Goal: Task Accomplishment & Management: Complete application form

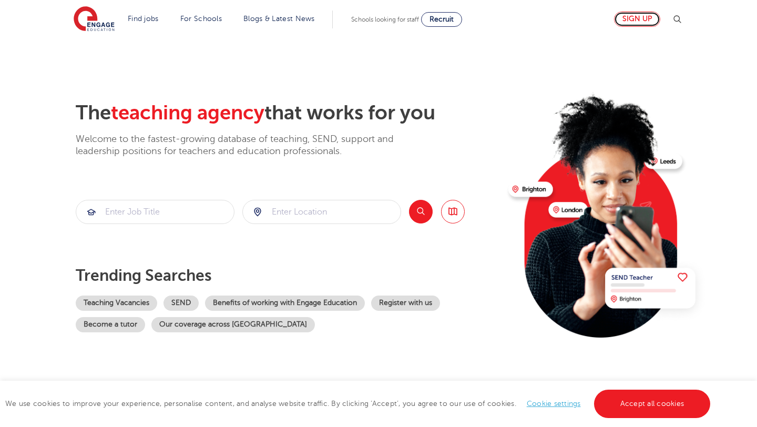
click at [629, 17] on link "Sign up" at bounding box center [637, 19] width 46 height 15
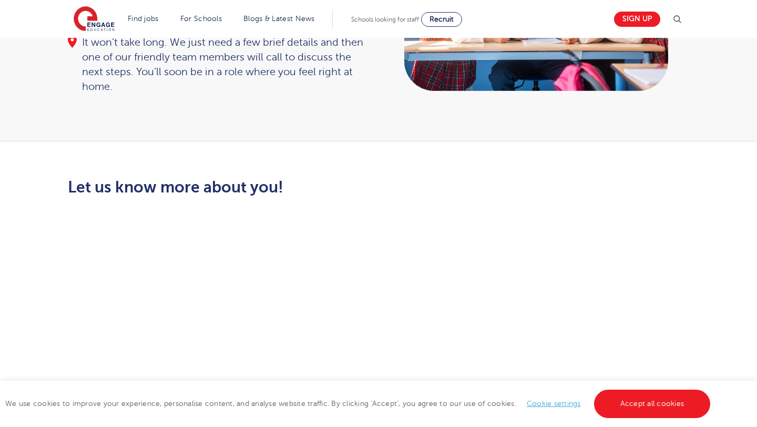
scroll to position [183, 0]
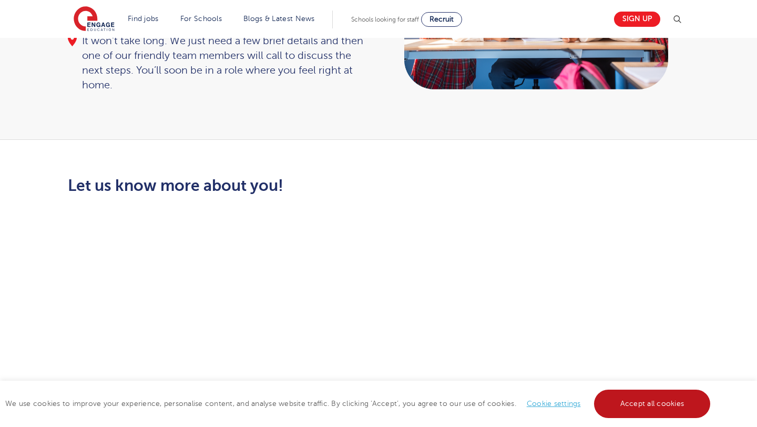
click at [691, 406] on link "Accept all cookies" at bounding box center [652, 404] width 117 height 28
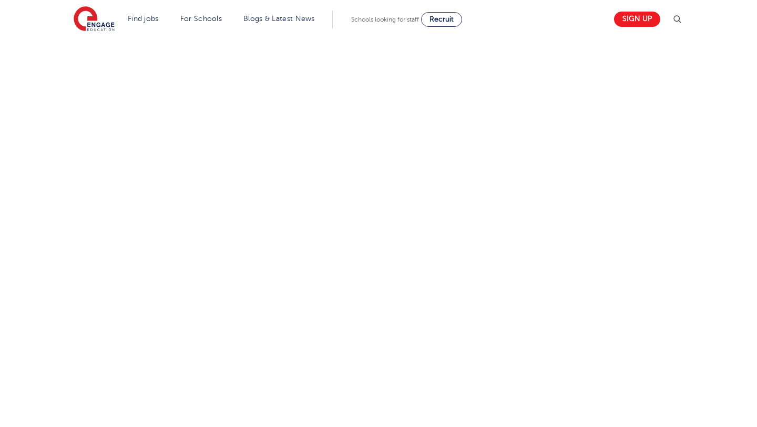
scroll to position [480, 0]
click at [532, 252] on div "Let us know more about you!" at bounding box center [379, 159] width 638 height 558
